Goal: Information Seeking & Learning: Learn about a topic

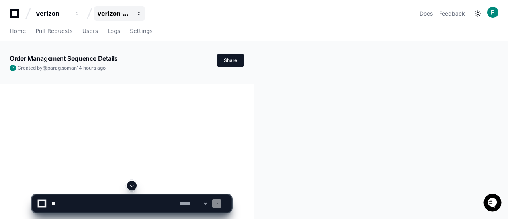
click at [70, 13] on div "Verizon-Clarify-Order-Management" at bounding box center [53, 14] width 34 height 8
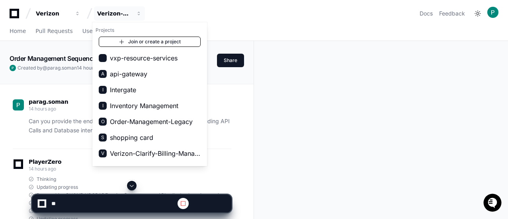
click at [158, 41] on link "Join or create a project" at bounding box center [150, 42] width 102 height 10
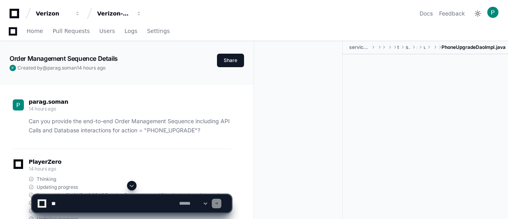
scroll to position [192, 0]
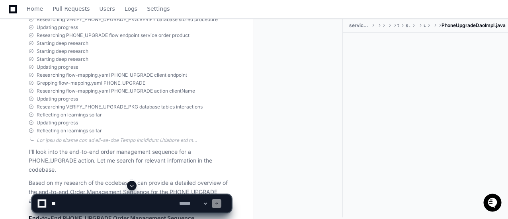
click at [131, 186] on span at bounding box center [132, 186] width 6 height 6
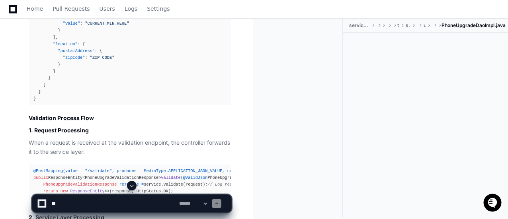
scroll to position [0, 0]
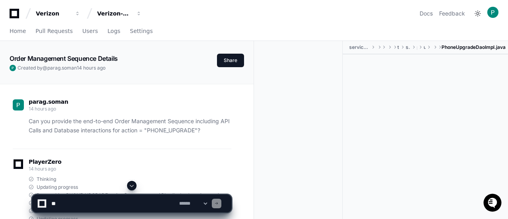
click at [149, 144] on div "parag.soman 14 hours ago Can you provide the end-to-end Order Management Sequen…" at bounding box center [122, 119] width 218 height 60
click at [108, 200] on textarea at bounding box center [114, 204] width 128 height 18
click at [330, 125] on div at bounding box center [301, 140] width 82 height 199
click at [19, 29] on span "Home" at bounding box center [18, 31] width 16 height 5
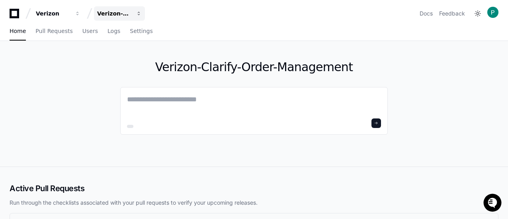
click at [70, 14] on div "Verizon-Clarify-Order-Management" at bounding box center [53, 14] width 34 height 8
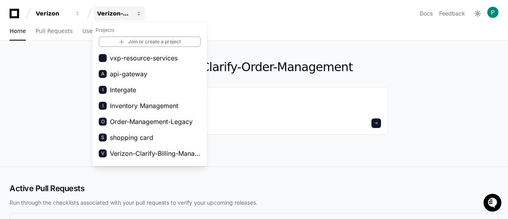
click at [131, 14] on div "Verizon-Clarify-Order-Management" at bounding box center [114, 14] width 34 height 8
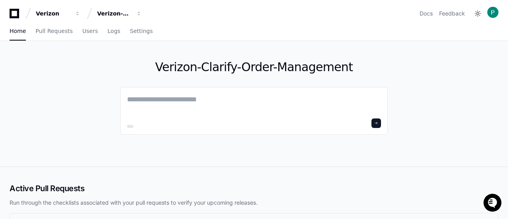
click at [446, 133] on div "Verizon-Clarify-Order-Management" at bounding box center [254, 104] width 508 height 126
click at [80, 13] on button "Verizon" at bounding box center [58, 13] width 51 height 14
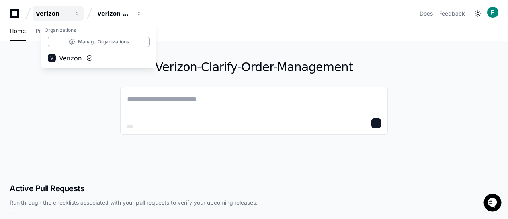
click at [80, 13] on button "Verizon" at bounding box center [58, 13] width 51 height 14
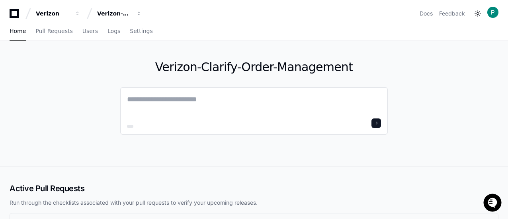
click at [180, 96] on textarea at bounding box center [254, 105] width 254 height 22
click at [378, 124] on span at bounding box center [376, 123] width 4 height 4
click at [193, 132] on div at bounding box center [253, 111] width 267 height 48
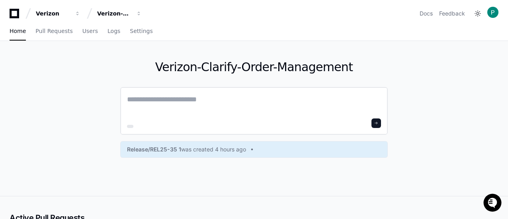
click at [130, 127] on div at bounding box center [130, 126] width 6 height 3
click at [47, 33] on span "Pull Requests" at bounding box center [53, 31] width 37 height 5
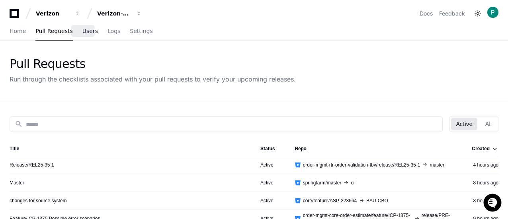
click at [82, 30] on span "Users" at bounding box center [90, 31] width 16 height 5
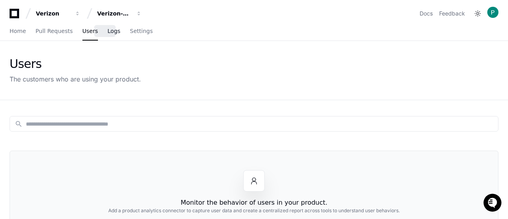
click at [107, 31] on span "Logs" at bounding box center [113, 31] width 13 height 5
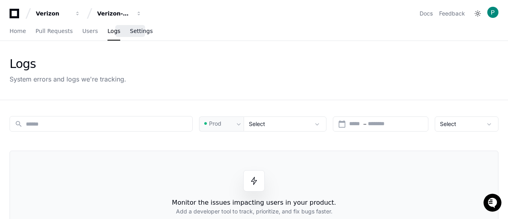
click at [131, 33] on span "Settings" at bounding box center [141, 31] width 23 height 5
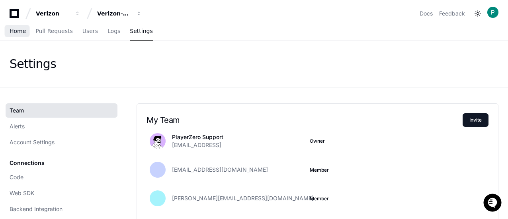
click at [14, 31] on span "Home" at bounding box center [18, 31] width 16 height 5
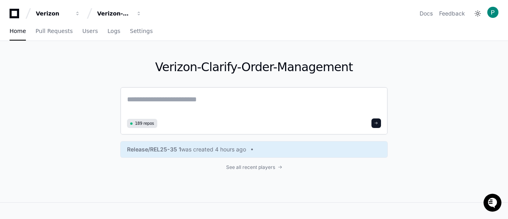
click at [146, 125] on span "189 repos" at bounding box center [144, 124] width 19 height 6
click at [201, 99] on textarea at bounding box center [254, 105] width 254 height 22
click at [271, 60] on h1 "Verizon-Clarify-Order-Management" at bounding box center [253, 67] width 267 height 14
drag, startPoint x: 294, startPoint y: 105, endPoint x: 319, endPoint y: 98, distance: 26.6
click at [294, 105] on textarea at bounding box center [254, 105] width 254 height 22
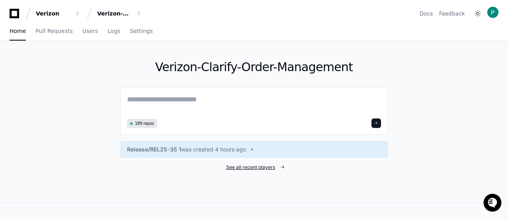
click at [244, 167] on span "See all recent players" at bounding box center [250, 167] width 49 height 6
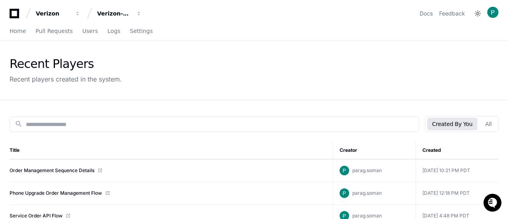
click at [369, 66] on div "Recent Players Recent players created in the system." at bounding box center [254, 70] width 489 height 27
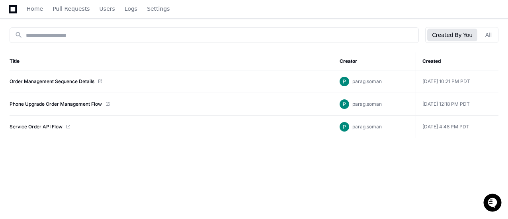
scroll to position [95, 0]
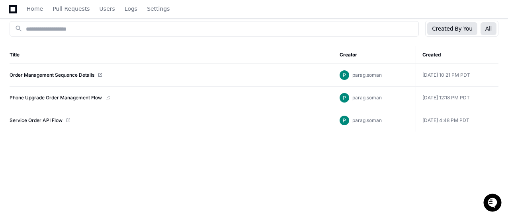
click at [491, 23] on button "All" at bounding box center [488, 28] width 16 height 13
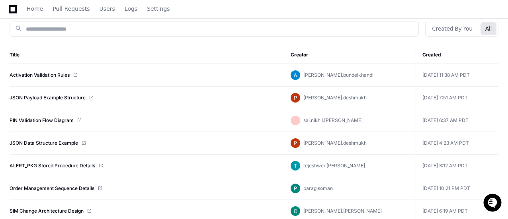
click at [493, 23] on button "All" at bounding box center [488, 28] width 16 height 13
click at [462, 94] on td "Aug 18 2025, 7:51 AM PDT" at bounding box center [456, 98] width 83 height 23
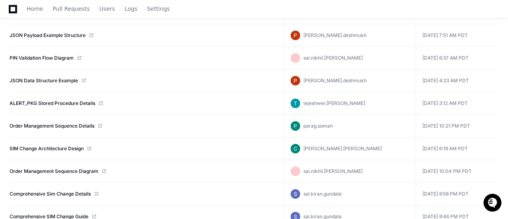
scroll to position [191, 0]
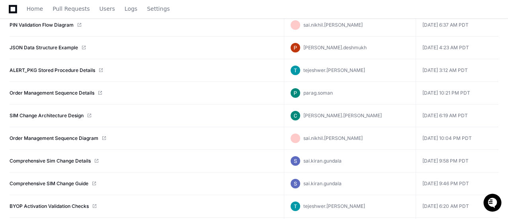
click at [466, 92] on td "Aug 17 2025, 10:21 PM PDT" at bounding box center [456, 93] width 83 height 23
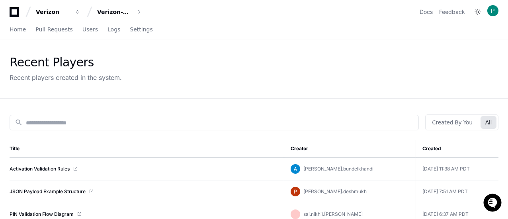
scroll to position [0, 0]
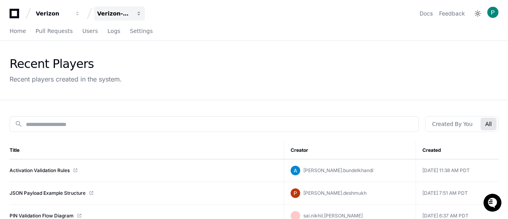
click at [70, 13] on div "Verizon-Clarify-Order-Management" at bounding box center [53, 14] width 34 height 8
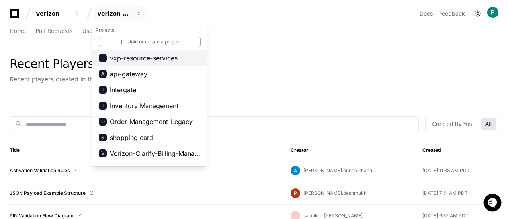
click at [205, 61] on button "vxp-resource-services" at bounding box center [149, 58] width 115 height 16
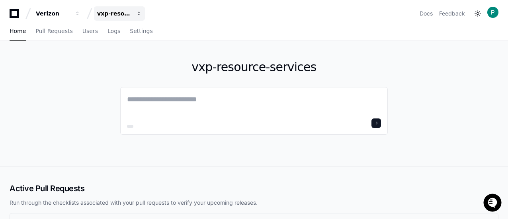
click at [70, 12] on div "vxp-resource-services" at bounding box center [53, 14] width 34 height 8
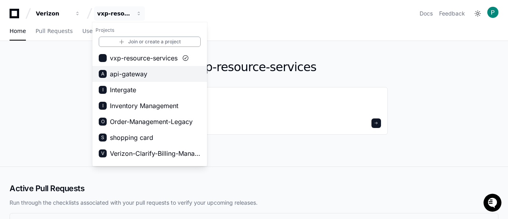
click at [180, 75] on button "A api-gateway" at bounding box center [149, 74] width 115 height 16
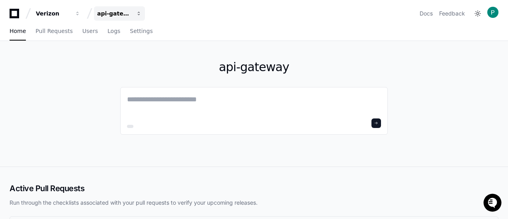
click at [70, 15] on div "api-gateway" at bounding box center [53, 14] width 34 height 8
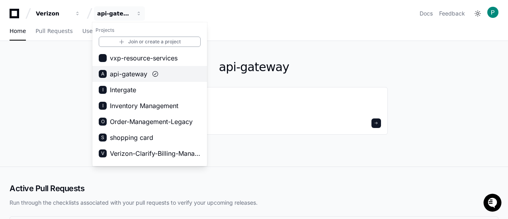
click at [154, 73] on span at bounding box center [155, 74] width 6 height 6
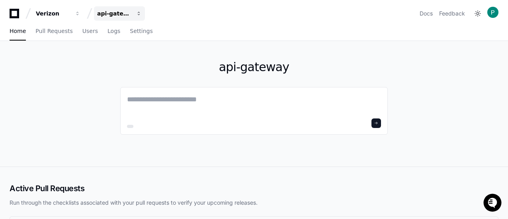
click at [80, 14] on span "button" at bounding box center [78, 14] width 6 height 6
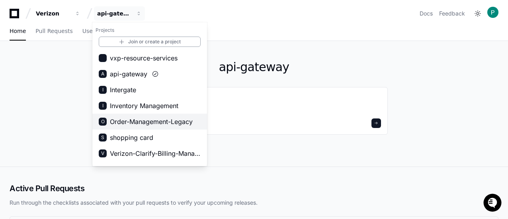
click at [155, 119] on span "Order-Management-Legacy" at bounding box center [151, 122] width 83 height 10
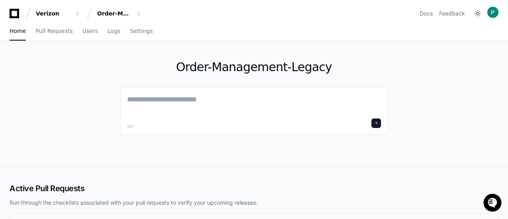
click at [272, 72] on h1 "Order-Management-Legacy" at bounding box center [253, 67] width 267 height 14
click at [212, 113] on textarea at bounding box center [254, 105] width 254 height 22
click at [159, 104] on textarea at bounding box center [254, 105] width 254 height 22
click at [133, 12] on button "Order-Management-Legacy" at bounding box center [119, 13] width 51 height 14
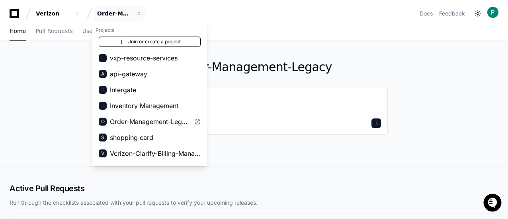
click at [146, 39] on link "Join or create a project" at bounding box center [150, 42] width 102 height 10
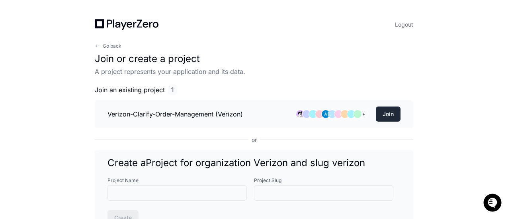
click at [393, 114] on button "Join" at bounding box center [388, 114] width 25 height 15
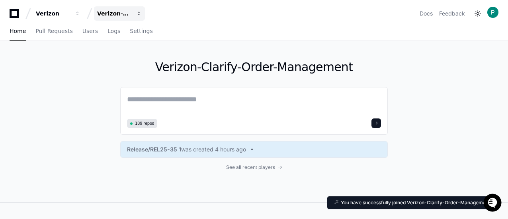
click at [70, 12] on div "Verizon-Clarify-Order-Management" at bounding box center [53, 14] width 34 height 8
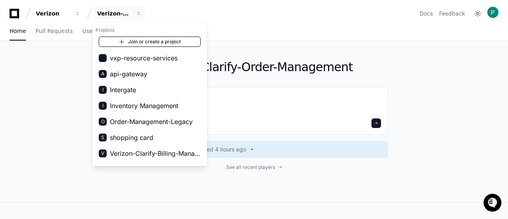
click at [148, 43] on link "Join or create a project" at bounding box center [150, 42] width 102 height 10
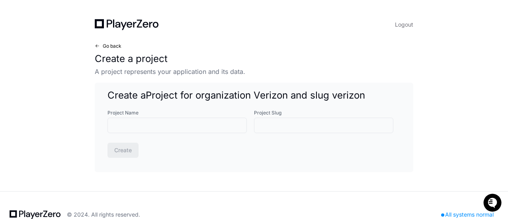
click at [98, 46] on span at bounding box center [97, 46] width 5 height 5
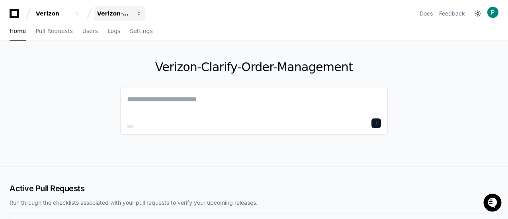
click at [134, 12] on button "Verizon-Clarify-Order-Management" at bounding box center [119, 13] width 51 height 14
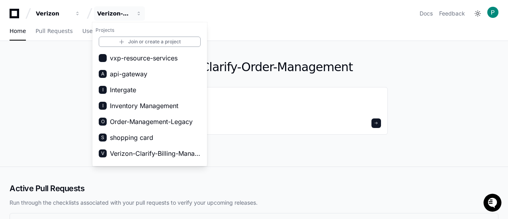
click at [260, 35] on div "Home Pull Requests Users Logs Settings" at bounding box center [254, 31] width 489 height 18
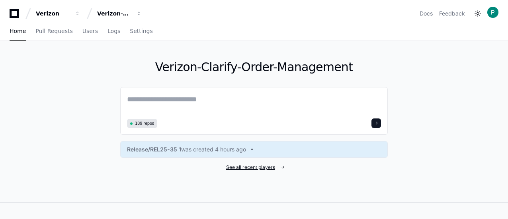
click at [255, 169] on span "See all recent players" at bounding box center [250, 167] width 49 height 6
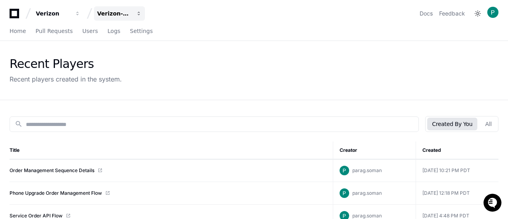
click at [70, 10] on div "Verizon-Clarify-Order-Management" at bounding box center [53, 14] width 34 height 8
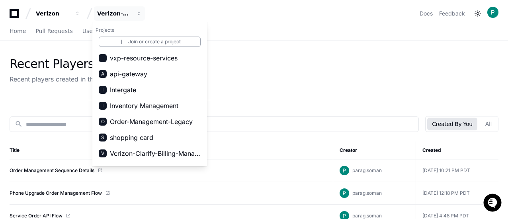
click at [257, 23] on div "Home Pull Requests Users Logs Settings" at bounding box center [254, 31] width 489 height 18
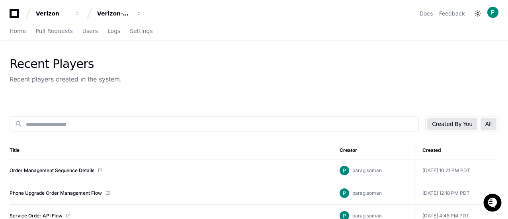
click at [493, 125] on button "All" at bounding box center [488, 124] width 16 height 13
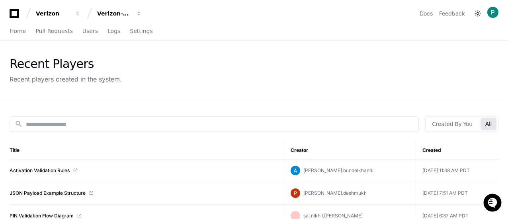
click at [485, 58] on div "Recent Players Recent players created in the system." at bounding box center [254, 70] width 489 height 27
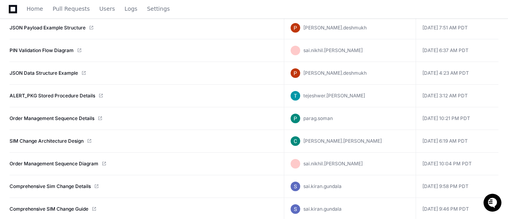
scroll to position [175, 0]
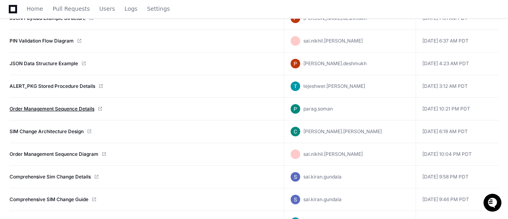
click at [53, 107] on link "Order Management Sequence Details" at bounding box center [52, 109] width 85 height 6
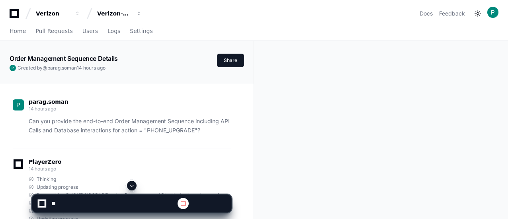
click at [134, 186] on span at bounding box center [132, 186] width 6 height 6
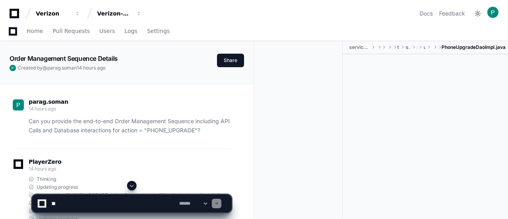
scroll to position [2147, 0]
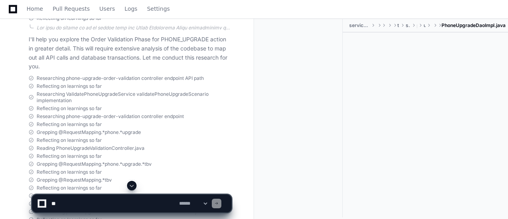
click at [133, 185] on span at bounding box center [132, 186] width 6 height 6
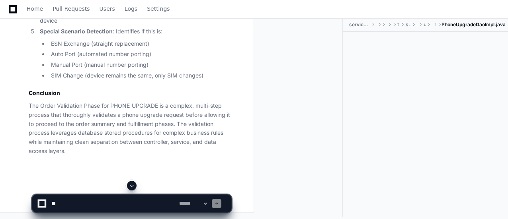
scroll to position [4623, 0]
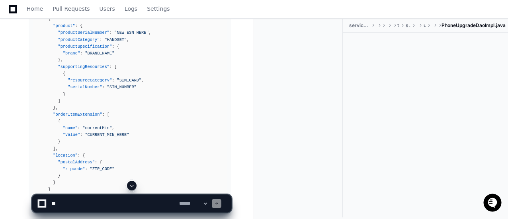
scroll to position [2761, 0]
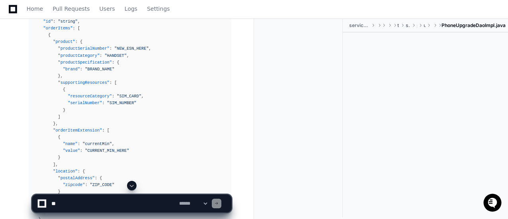
click at [489, 144] on div at bounding box center [425, 117] width 165 height 168
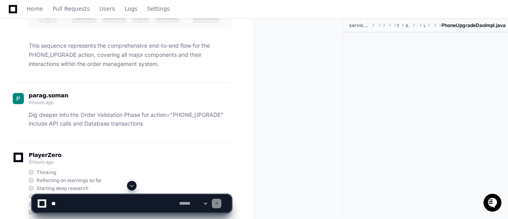
scroll to position [1965, 0]
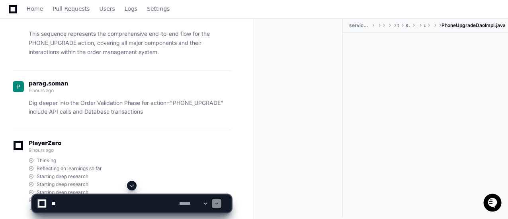
click at [142, 99] on p "Dig deeper into the Order Validation Phase for action="PHONE_UPGRADE" include A…" at bounding box center [130, 108] width 203 height 18
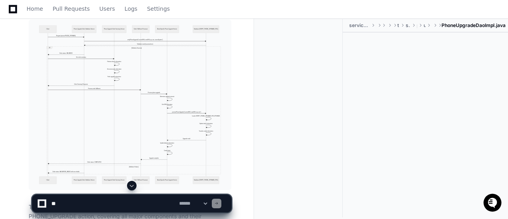
scroll to position [1774, 0]
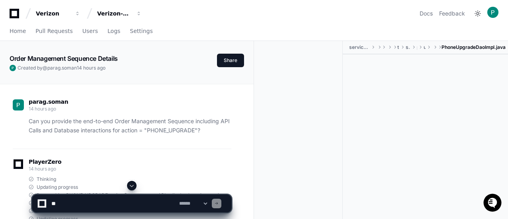
scroll to position [0, 0]
click at [362, 119] on div at bounding box center [425, 139] width 165 height 168
click at [183, 172] on div "PlayerZero 14 hours ago" at bounding box center [122, 167] width 218 height 14
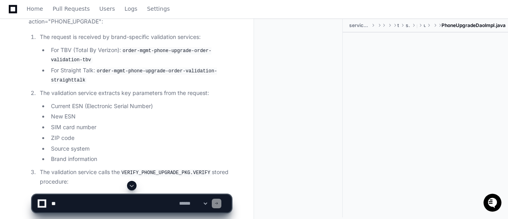
scroll to position [462, 0]
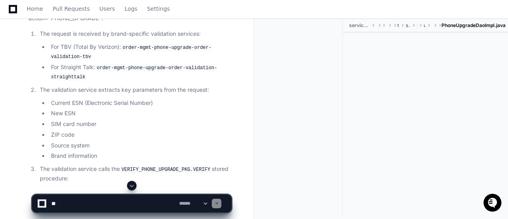
click at [138, 175] on p "The validation service calls the VERIFY_PHONE_UPGRADE_PKG.VERIFY stored procedu…" at bounding box center [135, 174] width 191 height 18
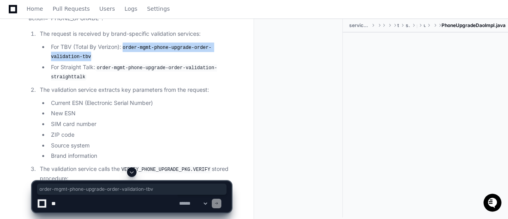
drag, startPoint x: 125, startPoint y: 45, endPoint x: 88, endPoint y: 56, distance: 38.2
click at [88, 56] on code "order-mgmt-phone-upgrade-order-validation-tbv" at bounding box center [131, 52] width 160 height 17
